Goal: Task Accomplishment & Management: Manage account settings

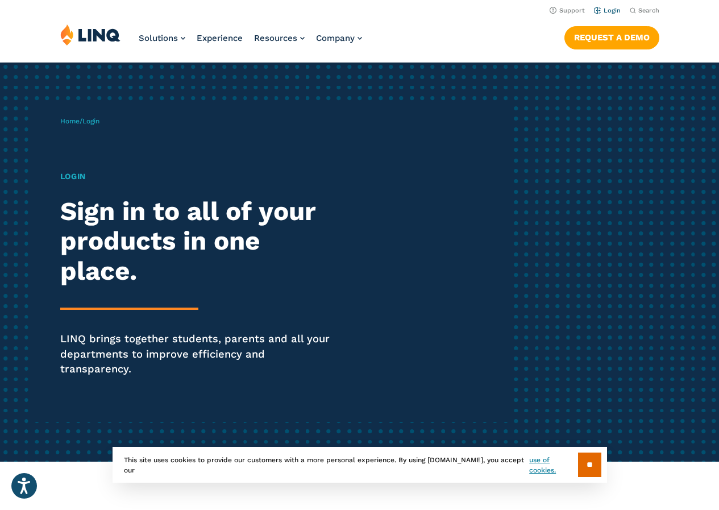
click at [614, 11] on link "Login" at bounding box center [607, 10] width 27 height 7
click at [581, 468] on input "**" at bounding box center [589, 464] width 23 height 24
